Goal: Transaction & Acquisition: Purchase product/service

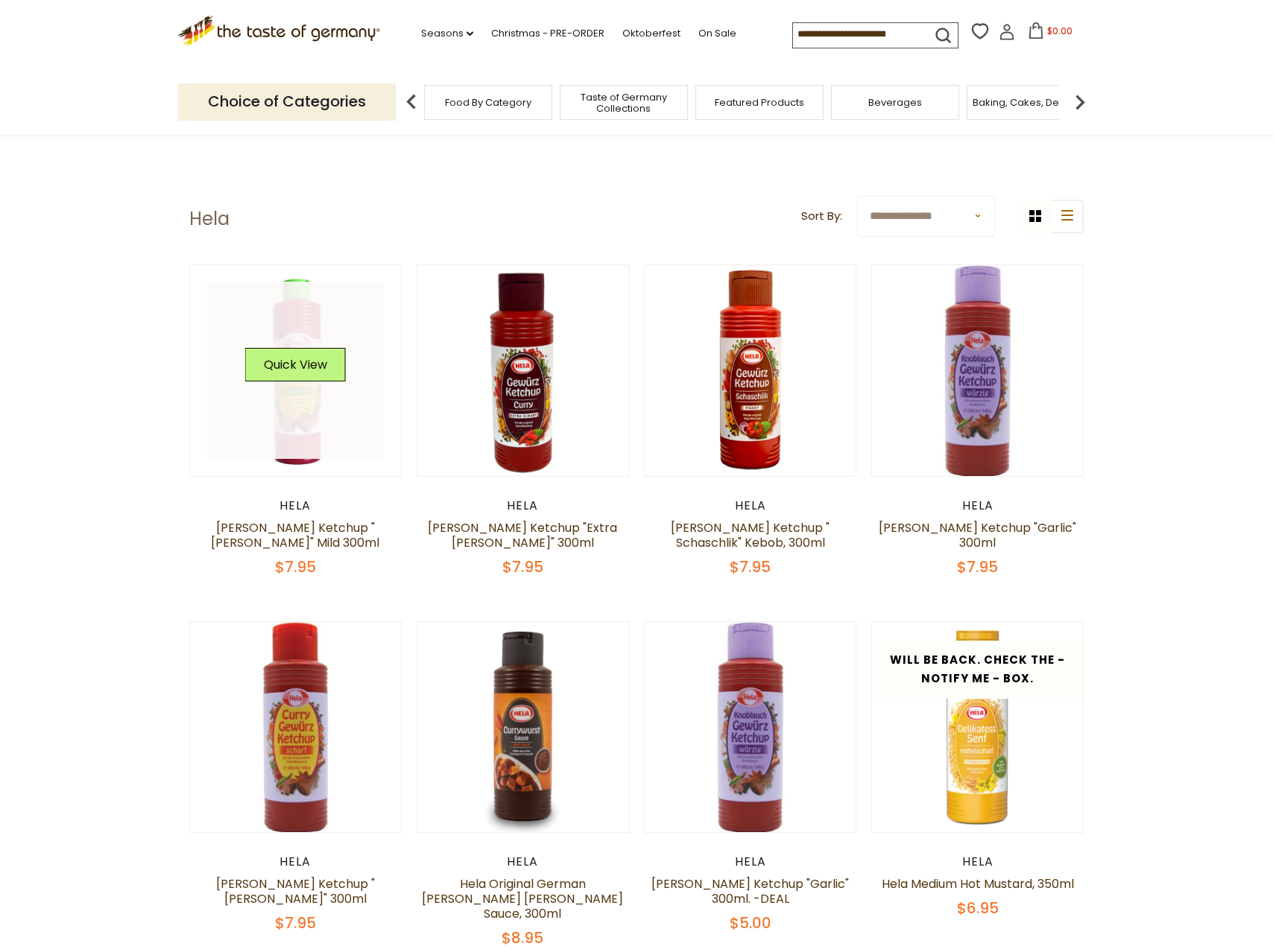
click at [334, 408] on link at bounding box center [296, 370] width 177 height 177
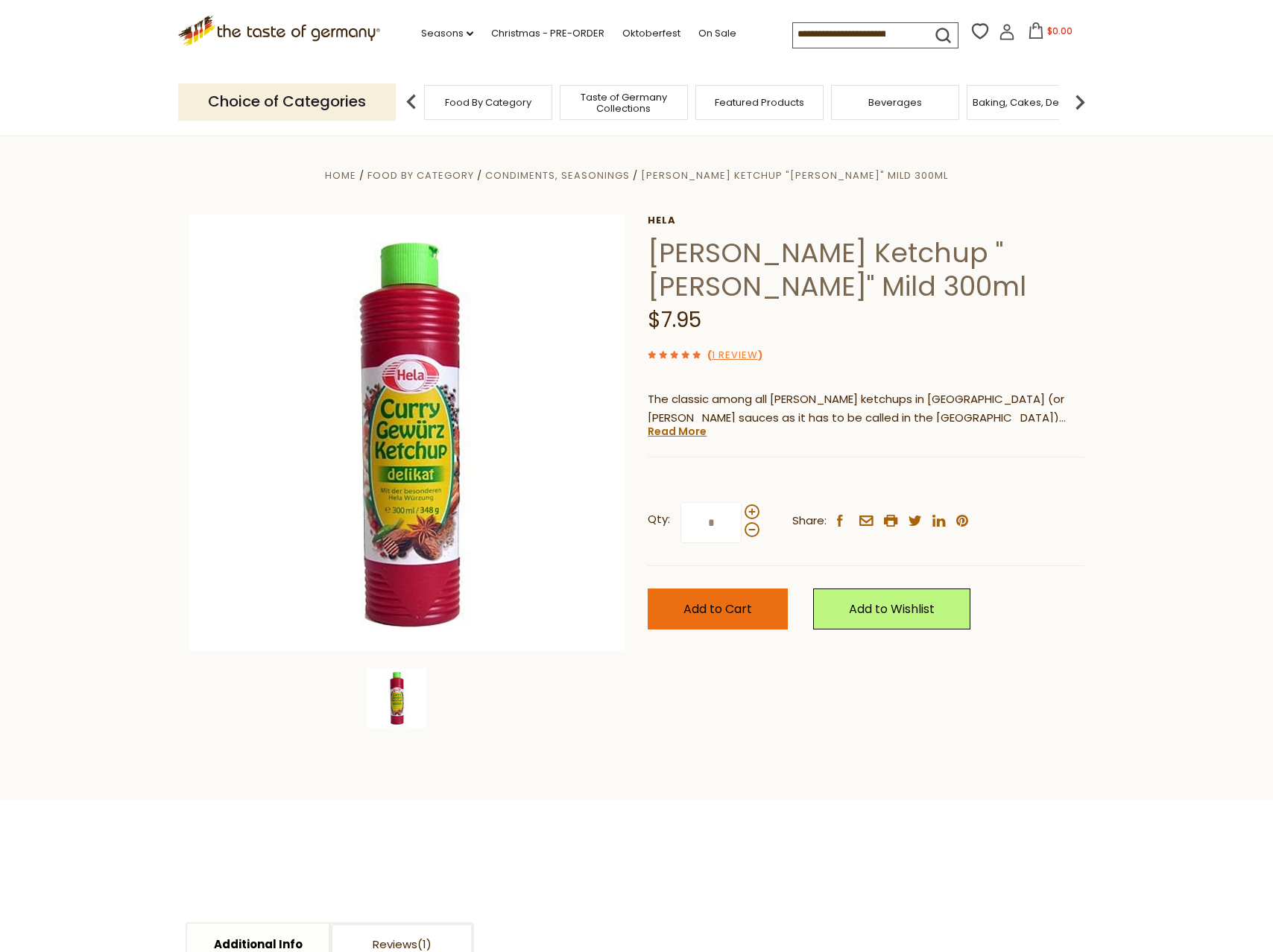
click at [703, 616] on span "Add to Cart" at bounding box center [718, 609] width 68 height 18
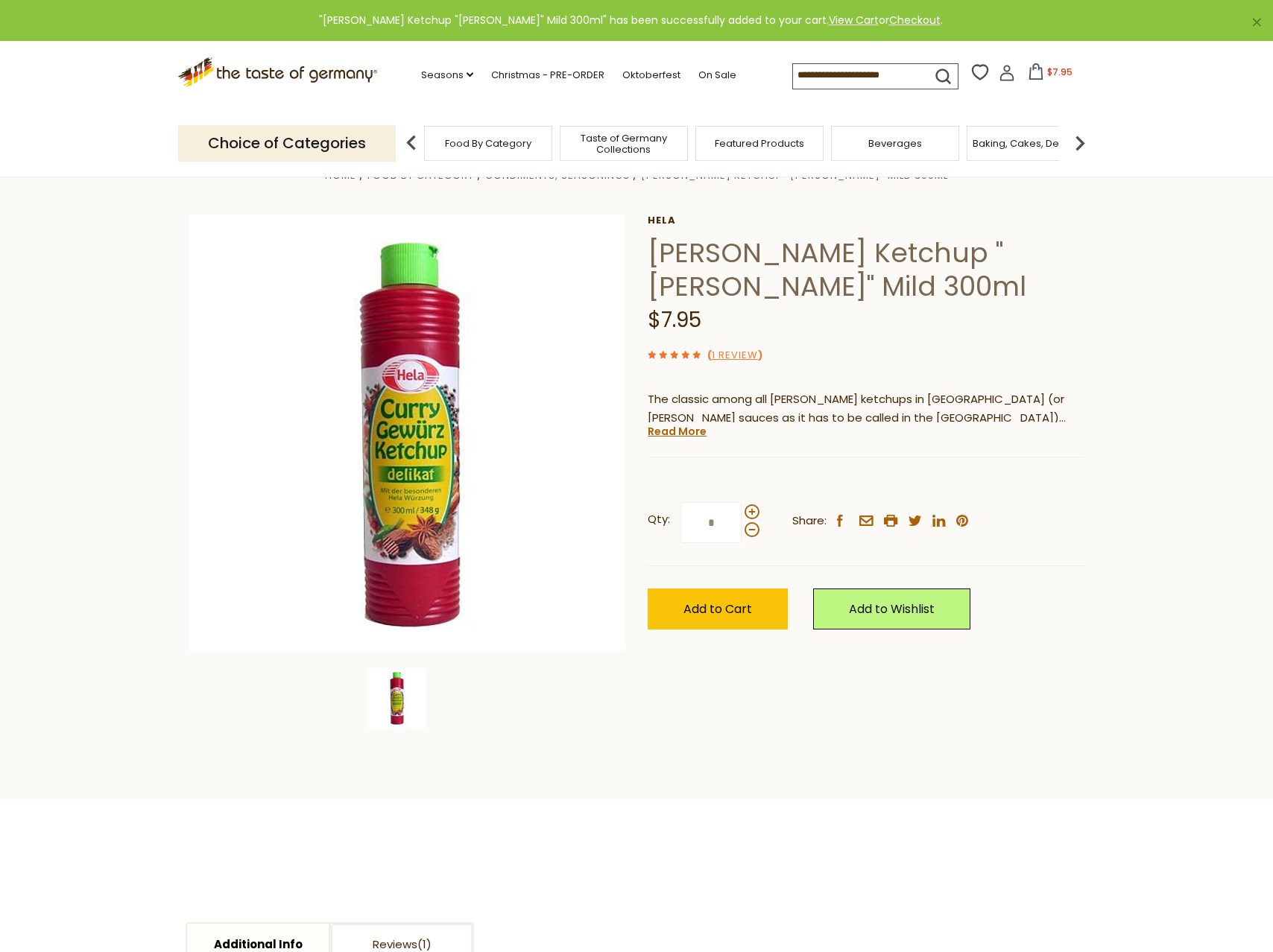
click at [1068, 74] on span "$7.95" at bounding box center [1060, 72] width 25 height 13
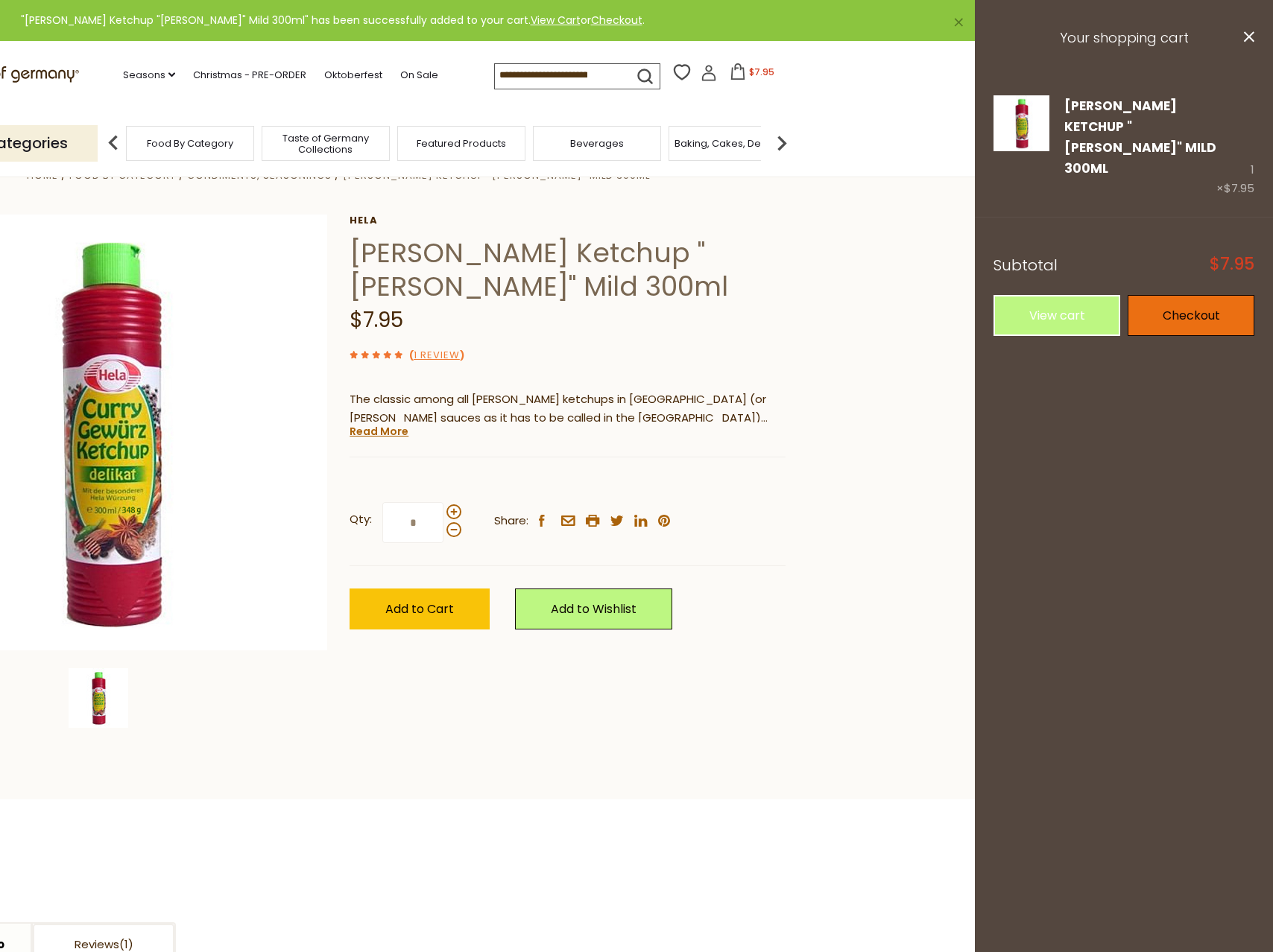
click at [1205, 295] on link "Checkout" at bounding box center [1191, 316] width 127 height 41
